Goal: Task Accomplishment & Management: Complete application form

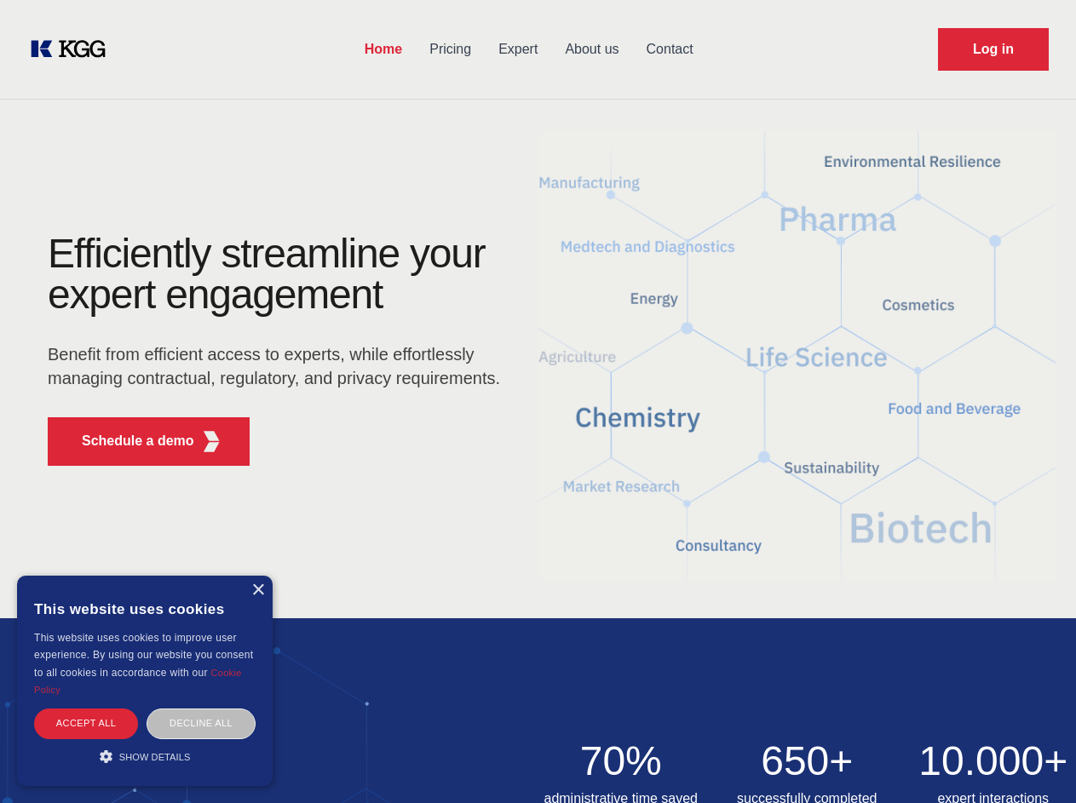
click at [537, 401] on div "Efficiently streamline your expert engagement Benefit from efficient access to …" at bounding box center [279, 356] width 518 height 246
click at [128, 441] on p "Schedule a demo" at bounding box center [138, 441] width 112 height 20
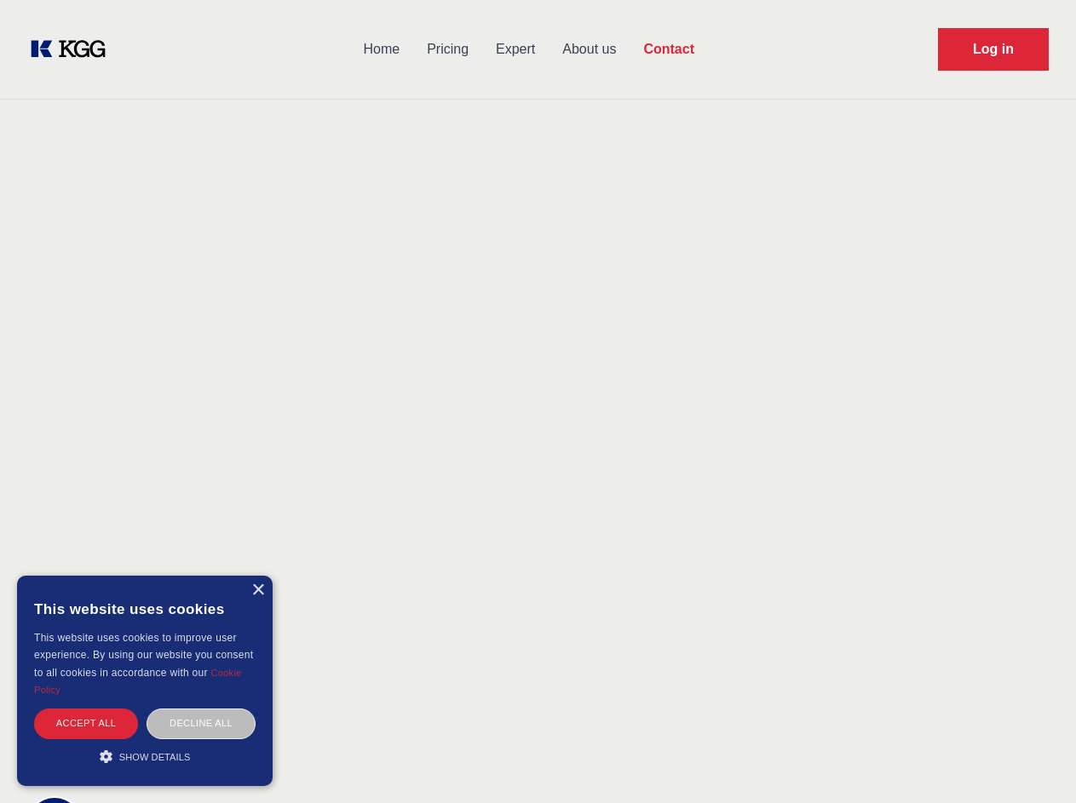
click at [257, 590] on div "× This website uses cookies This website uses cookies to improve user experienc…" at bounding box center [144, 681] width 255 height 210
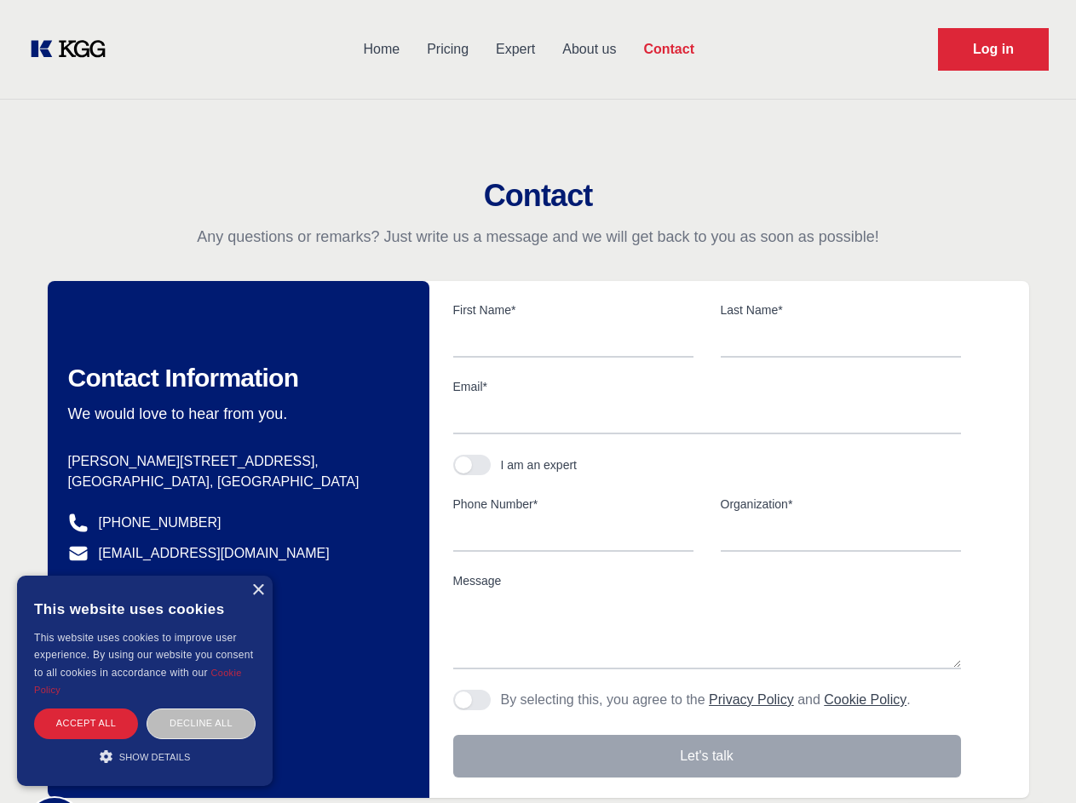
click at [86, 723] on div "Accept all" at bounding box center [86, 724] width 104 height 30
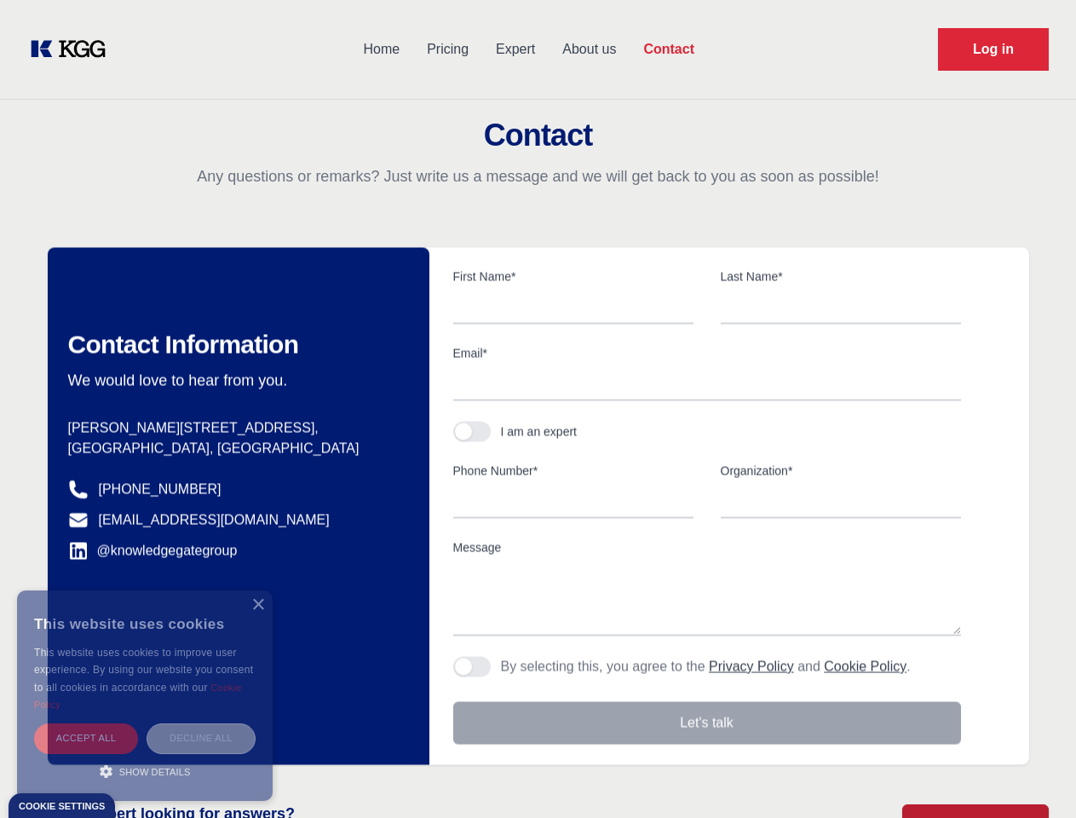
click at [201, 723] on div "Decline all" at bounding box center [200, 738] width 109 height 30
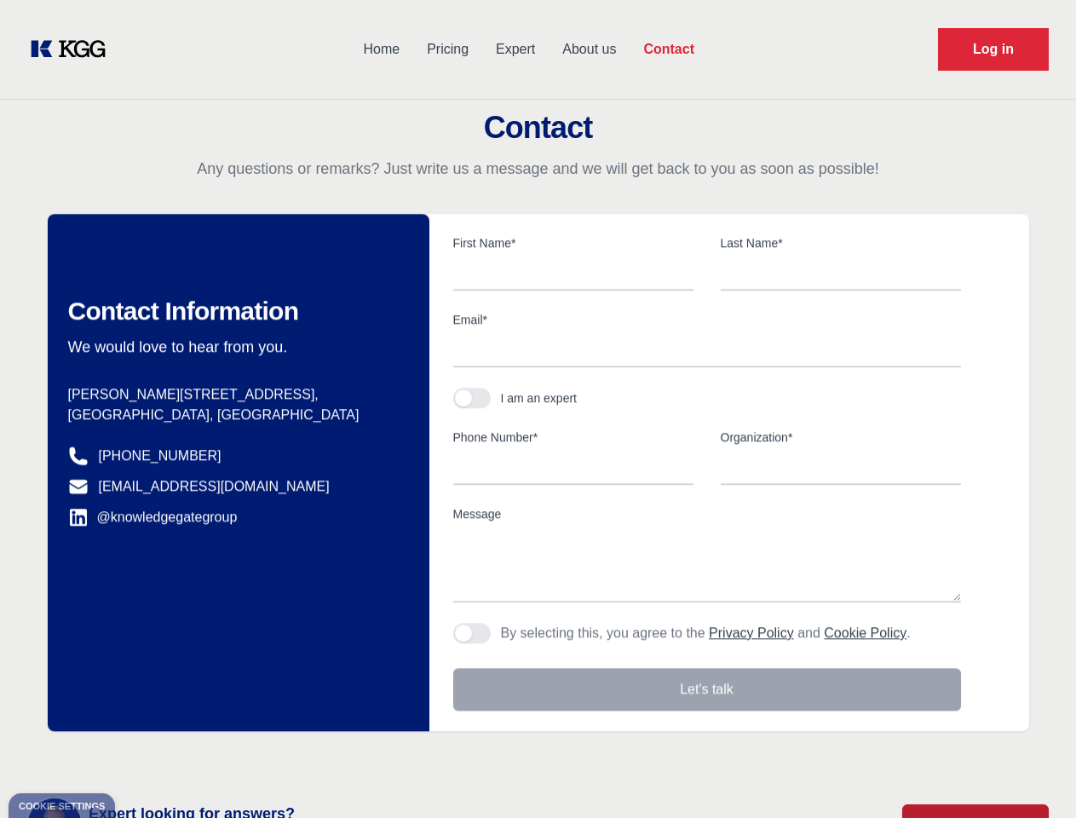
click at [145, 756] on main "Contact Any questions or remarks? Just write us a message and we will get back …" at bounding box center [538, 443] width 1076 height 887
